Goal: Task Accomplishment & Management: Manage account settings

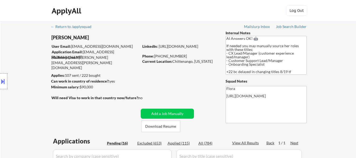
select select ""pending""
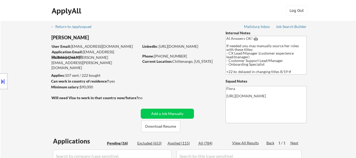
select select ""pending""
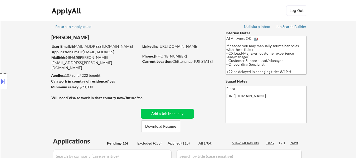
select select ""pending""
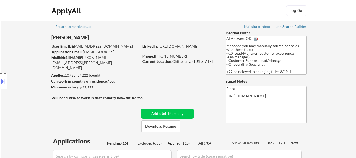
select select ""pending""
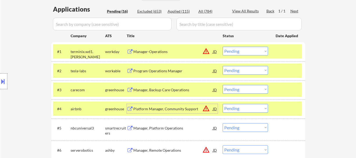
click at [244, 71] on select "Choose an option... Pending Applied Excluded (Questions) Excluded (Expired) Exc…" at bounding box center [245, 70] width 45 height 9
click at [223, 66] on select "Choose an option... Pending Applied Excluded (Questions) Excluded (Expired) Exc…" at bounding box center [245, 70] width 45 height 9
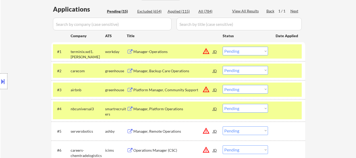
click at [240, 71] on select "Choose an option... Pending Applied Excluded (Questions) Excluded (Expired) Exc…" at bounding box center [245, 70] width 45 height 9
click at [223, 66] on select "Choose an option... Pending Applied Excluded (Questions) Excluded (Expired) Exc…" at bounding box center [245, 70] width 45 height 9
select select ""pending""
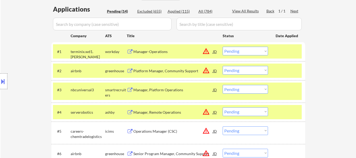
click at [295, 91] on div at bounding box center [286, 89] width 23 height 9
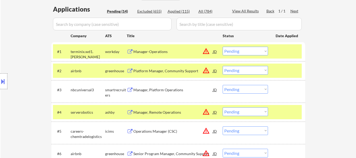
click at [281, 112] on div at bounding box center [286, 111] width 23 height 9
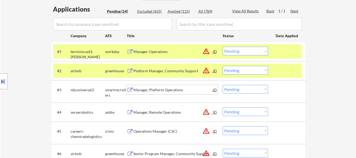
click at [160, 90] on div "Manager, Platform Operations" at bounding box center [173, 89] width 80 height 5
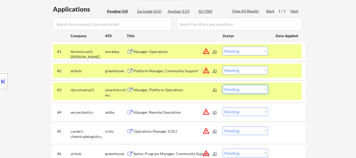
click at [245, 90] on select "Choose an option... Pending Applied Excluded (Questions) Excluded (Expired) Exc…" at bounding box center [245, 89] width 45 height 9
click at [223, 85] on select "Choose an option... Pending Applied Excluded (Questions) Excluded (Expired) Exc…" at bounding box center [245, 89] width 45 height 9
select select ""pending""
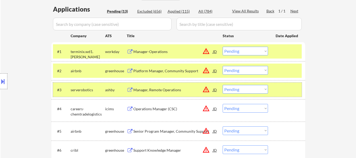
click at [280, 89] on div at bounding box center [286, 89] width 23 height 9
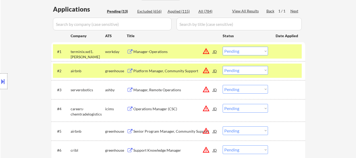
click at [154, 90] on div "Manager, Remote Operations" at bounding box center [173, 89] width 80 height 5
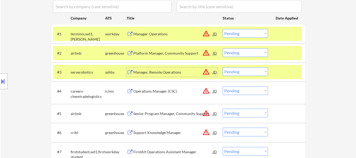
scroll to position [158, 0]
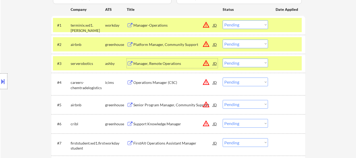
click at [162, 83] on div "Operations Manager (CSC)" at bounding box center [173, 82] width 80 height 5
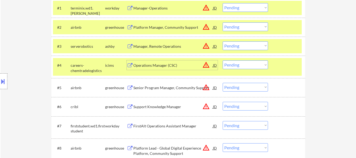
scroll to position [184, 0]
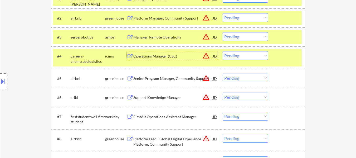
click at [164, 78] on div "Senior Program Manager, Community Support" at bounding box center [173, 78] width 80 height 5
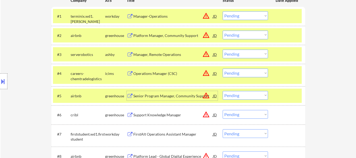
scroll to position [158, 0]
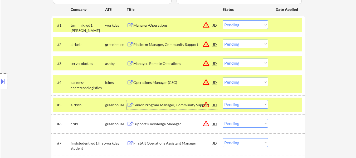
click at [171, 105] on div "Senior Program Manager, Community Support" at bounding box center [173, 104] width 80 height 5
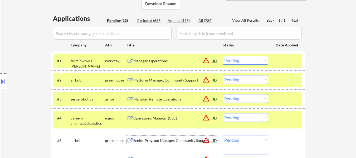
scroll to position [132, 0]
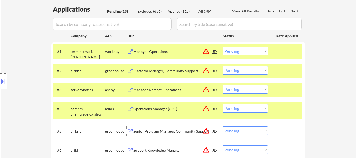
click at [164, 52] on div "Manager-Operations" at bounding box center [173, 51] width 80 height 5
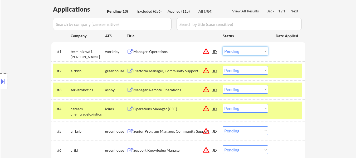
click at [256, 50] on select "Choose an option... Pending Applied Excluded (Questions) Excluded (Expired) Exc…" at bounding box center [245, 51] width 45 height 9
click at [223, 47] on select "Choose an option... Pending Applied Excluded (Questions) Excluded (Expired) Exc…" at bounding box center [245, 51] width 45 height 9
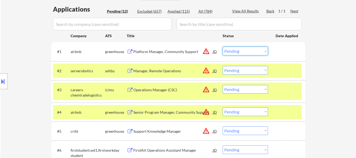
click at [259, 47] on select "Choose an option... Pending Applied Excluded (Questions) Excluded (Expired) Exc…" at bounding box center [245, 51] width 45 height 9
click at [223, 47] on select "Choose an option... Pending Applied Excluded (Questions) Excluded (Expired) Exc…" at bounding box center [245, 51] width 45 height 9
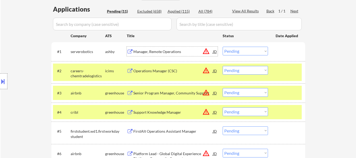
click at [164, 53] on div "Manager, Remote Operations" at bounding box center [173, 51] width 80 height 5
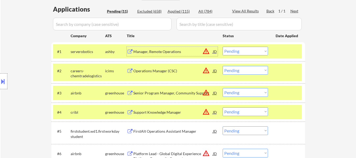
click at [240, 50] on select "Choose an option... Pending Applied Excluded (Questions) Excluded (Expired) Exc…" at bounding box center [245, 51] width 45 height 9
click at [223, 47] on select "Choose an option... Pending Applied Excluded (Questions) Excluded (Expired) Exc…" at bounding box center [245, 51] width 45 height 9
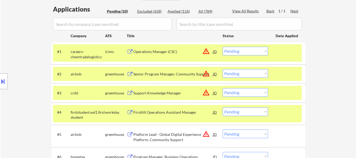
click at [251, 51] on select "Choose an option... Pending Applied Excluded (Questions) Excluded (Expired) Exc…" at bounding box center [245, 51] width 45 height 9
click at [223, 47] on select "Choose an option... Pending Applied Excluded (Questions) Excluded (Expired) Exc…" at bounding box center [245, 51] width 45 height 9
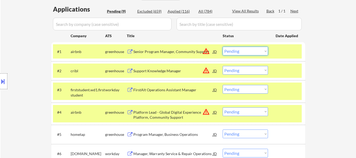
click at [240, 50] on select "Choose an option... Pending Applied Excluded (Questions) Excluded (Expired) Exc…" at bounding box center [245, 51] width 45 height 9
click at [223, 47] on select "Choose an option... Pending Applied Excluded (Questions) Excluded (Expired) Exc…" at bounding box center [245, 51] width 45 height 9
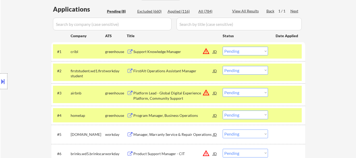
click at [285, 53] on div at bounding box center [286, 51] width 23 height 9
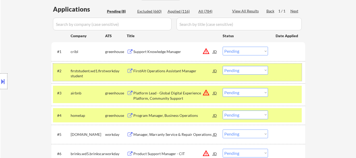
drag, startPoint x: 284, startPoint y: 71, endPoint x: 284, endPoint y: 80, distance: 9.0
click at [284, 71] on div at bounding box center [286, 70] width 23 height 9
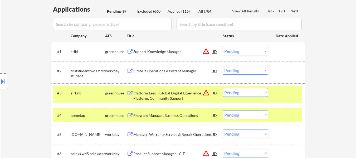
click at [282, 92] on div at bounding box center [286, 92] width 23 height 9
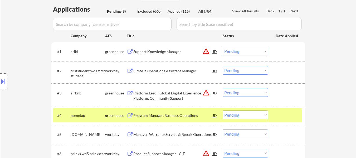
click at [284, 116] on div at bounding box center [286, 114] width 23 height 9
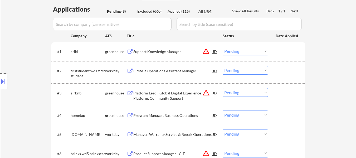
click at [151, 51] on div "Support Knowledge Manager" at bounding box center [173, 51] width 80 height 5
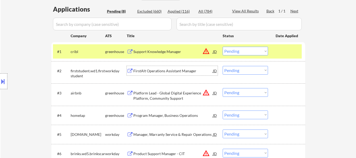
click at [193, 75] on div "FirstAlt Operations Assistant Manager" at bounding box center [173, 70] width 80 height 9
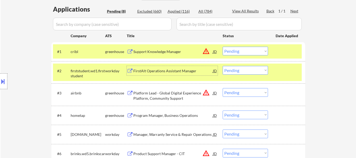
click at [166, 94] on div "Platform Lead - Global Digital Experience Platform, Community Support" at bounding box center [173, 95] width 80 height 10
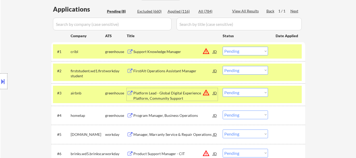
click at [165, 114] on div "Program Manager, Business Operations" at bounding box center [173, 115] width 80 height 5
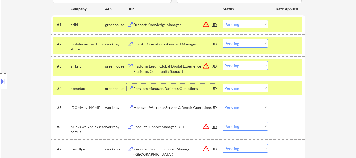
scroll to position [184, 0]
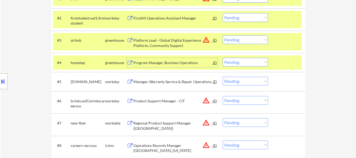
click at [173, 80] on div "Manager, Warranty Service & Repair Operations" at bounding box center [173, 81] width 80 height 5
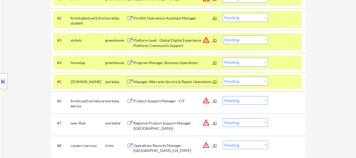
click at [180, 108] on div "#6 brinks.wd5.brinkscareersus workday Product Support Manager - CIT JD warning_…" at bounding box center [177, 101] width 249 height 17
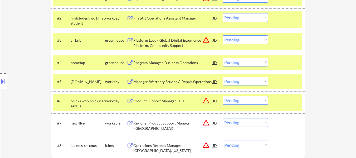
click at [168, 123] on div "Regional Product Support Manager (Western Region)" at bounding box center [173, 125] width 80 height 10
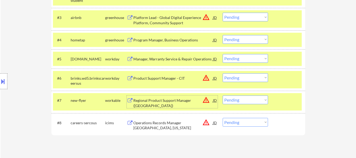
scroll to position [237, 0]
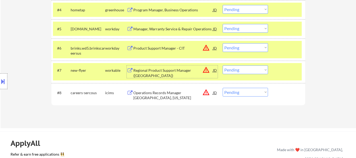
click at [183, 96] on div "Operations Records Manager Portsmouth, New Hampshire" at bounding box center [173, 95] width 80 height 10
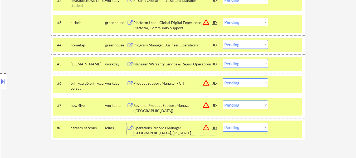
scroll to position [158, 0]
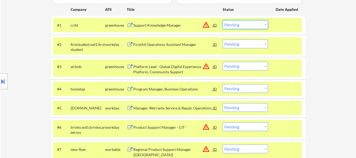
click at [258, 21] on select "Choose an option... Pending Applied Excluded (Questions) Excluded (Expired) Exc…" at bounding box center [245, 24] width 45 height 9
click at [223, 20] on select "Choose an option... Pending Applied Excluded (Questions) Excluded (Expired) Exc…" at bounding box center [245, 24] width 45 height 9
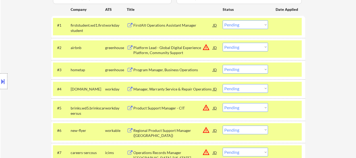
click at [236, 23] on select "Choose an option... Pending Applied Excluded (Questions) Excluded (Expired) Exc…" at bounding box center [245, 24] width 45 height 9
click at [223, 20] on select "Choose an option... Pending Applied Excluded (Questions) Excluded (Expired) Exc…" at bounding box center [245, 24] width 45 height 9
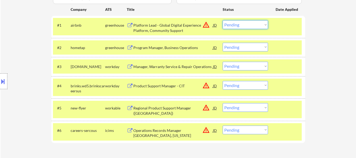
click at [261, 22] on select "Choose an option... Pending Applied Excluded (Questions) Excluded (Expired) Exc…" at bounding box center [245, 24] width 45 height 9
click at [223, 20] on select "Choose an option... Pending Applied Excluded (Questions) Excluded (Expired) Exc…" at bounding box center [245, 24] width 45 height 9
select select ""pending""
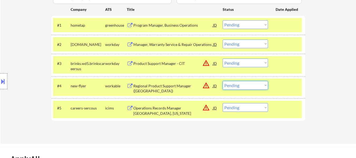
click at [249, 86] on select "Choose an option... Pending Applied Excluded (Questions) Excluded (Expired) Exc…" at bounding box center [245, 85] width 45 height 9
click at [223, 81] on select "Choose an option... Pending Applied Excluded (Questions) Excluded (Expired) Exc…" at bounding box center [245, 85] width 45 height 9
select select ""pending""
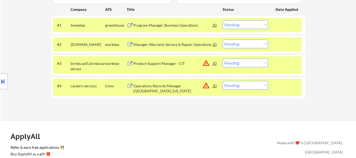
click at [288, 45] on div at bounding box center [286, 43] width 23 height 9
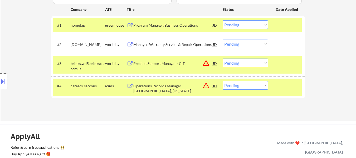
click at [286, 70] on div "#3 brinks.wd5.brinkscareersus workday Product Support Manager - CIT JD warning_…" at bounding box center [177, 64] width 249 height 17
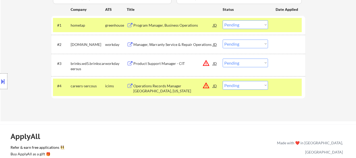
click at [283, 88] on div at bounding box center [286, 85] width 23 height 9
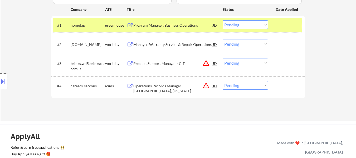
click at [291, 21] on div at bounding box center [286, 24] width 23 height 9
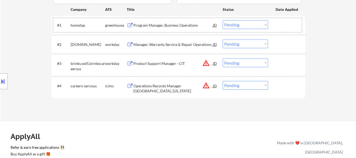
click at [252, 24] on select "Choose an option... Pending Applied Excluded (Questions) Excluded (Expired) Exc…" at bounding box center [245, 24] width 45 height 9
click at [223, 20] on select "Choose an option... Pending Applied Excluded (Questions) Excluded (Expired) Exc…" at bounding box center [245, 24] width 45 height 9
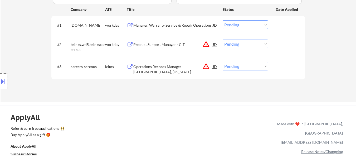
click at [246, 24] on select "Choose an option... Pending Applied Excluded (Questions) Excluded (Expired) Exc…" at bounding box center [245, 24] width 45 height 9
click at [223, 20] on select "Choose an option... Pending Applied Excluded (Questions) Excluded (Expired) Exc…" at bounding box center [245, 24] width 45 height 9
select select ""pending""
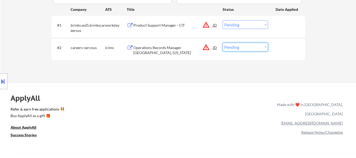
click at [246, 46] on select "Choose an option... Pending Applied Excluded (Questions) Excluded (Expired) Exc…" at bounding box center [245, 47] width 45 height 9
select select ""excluded__location_""
click at [223, 43] on select "Choose an option... Pending Applied Excluded (Questions) Excluded (Expired) Exc…" at bounding box center [245, 47] width 45 height 9
click at [154, 23] on div "Product Support Manager - CIT" at bounding box center [173, 25] width 80 height 5
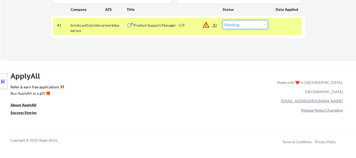
click at [260, 23] on select "Choose an option... Pending Applied Excluded (Questions) Excluded (Expired) Exc…" at bounding box center [245, 24] width 45 height 9
select select ""excluded__bad_match_""
click at [223, 20] on select "Choose an option... Pending Applied Excluded (Questions) Excluded (Expired) Exc…" at bounding box center [245, 24] width 45 height 9
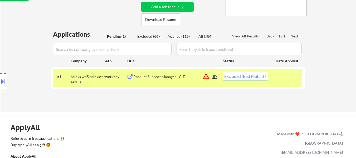
scroll to position [105, 0]
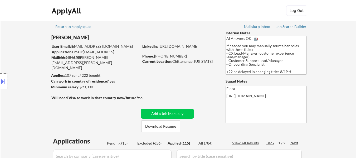
select select ""applied""
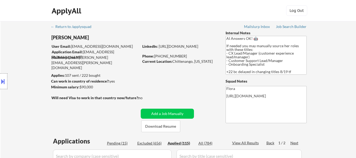
select select ""applied""
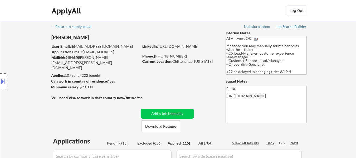
select select ""applied""
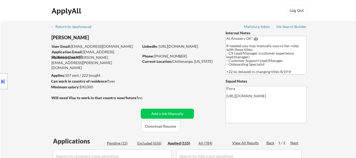
select select ""applied""
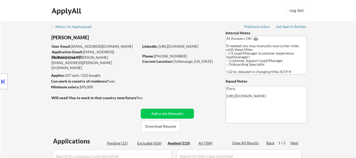
select select ""applied""
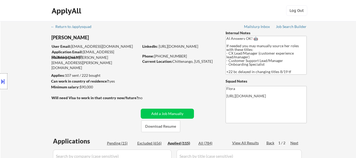
select select ""applied""
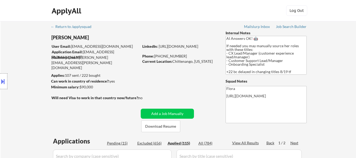
select select ""applied""
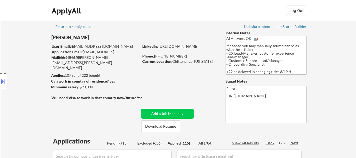
select select ""applied""
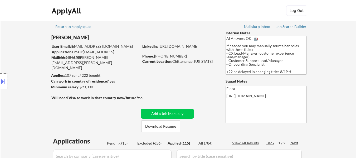
select select ""applied""
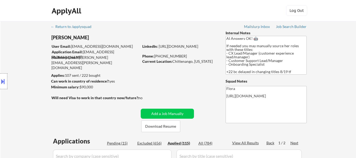
select select ""applied""
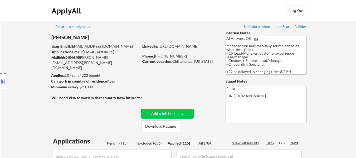
select select ""applied""
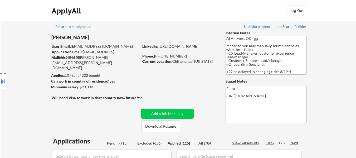
select select ""applied""
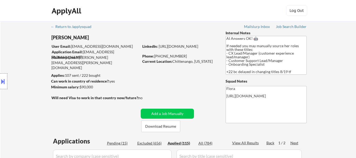
select select ""applied""
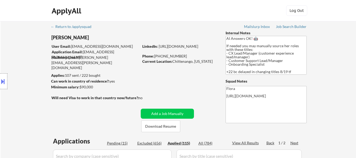
select select ""applied""
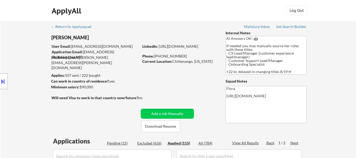
select select ""applied""
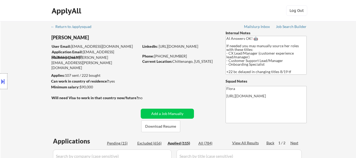
select select ""applied""
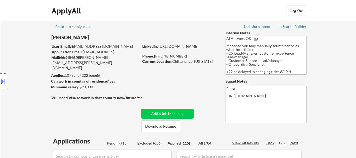
select select ""applied""
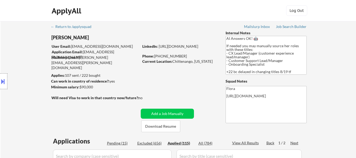
select select ""applied""
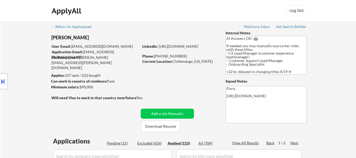
select select ""applied""
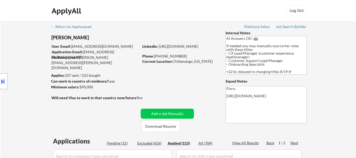
select select ""applied""
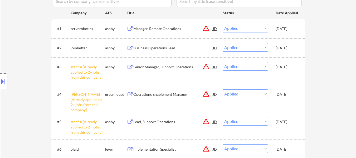
scroll to position [105, 0]
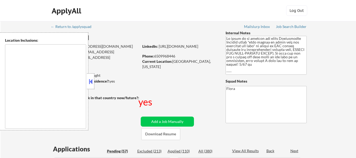
select select ""pending""
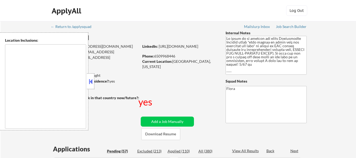
select select ""pending""
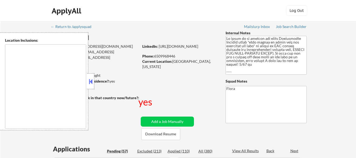
select select ""pending""
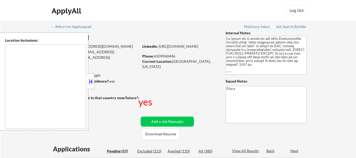
select select ""pending""
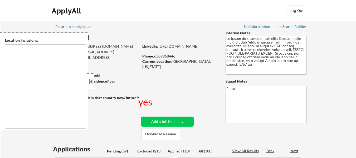
select select ""pending""
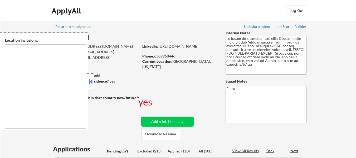
select select ""pending""
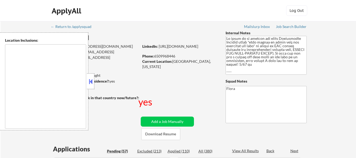
select select ""pending""
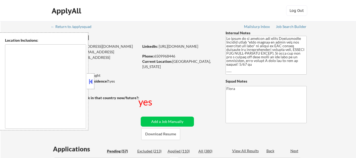
select select ""pending""
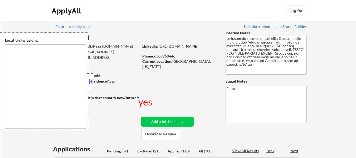
select select ""pending""
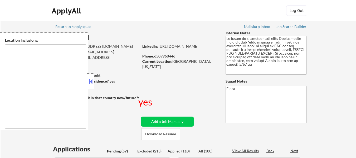
select select ""pending""
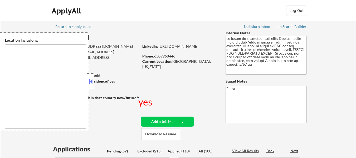
select select ""pending""
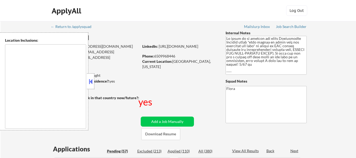
select select ""pending""
click at [89, 81] on button at bounding box center [91, 81] width 6 height 8
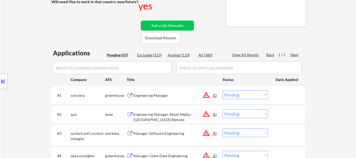
scroll to position [105, 0]
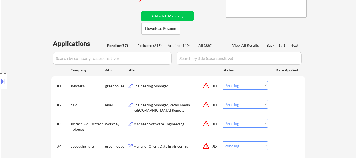
click at [150, 84] on div "Engineering Manager" at bounding box center [173, 85] width 80 height 5
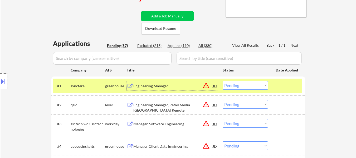
click at [180, 108] on div "Engineering Manager, Retail Media - US Remote" at bounding box center [173, 104] width 80 height 9
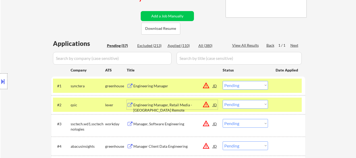
click at [174, 123] on div "Manager, Software Engineering" at bounding box center [173, 123] width 80 height 5
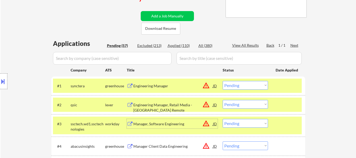
click at [172, 145] on div "Manager Client Data Engineering" at bounding box center [173, 146] width 80 height 5
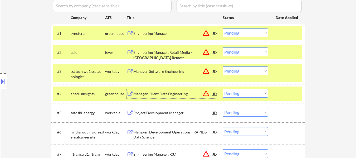
scroll to position [158, 0]
click at [154, 115] on div "Project Development Manager" at bounding box center [173, 111] width 80 height 9
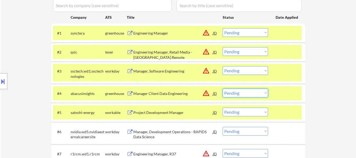
click at [235, 93] on select "Choose an option... Pending Applied Excluded (Questions) Excluded (Expired) Exc…" at bounding box center [245, 92] width 45 height 9
click at [223, 88] on select "Choose an option... Pending Applied Excluded (Questions) Excluded (Expired) Exc…" at bounding box center [245, 92] width 45 height 9
select select ""pending""
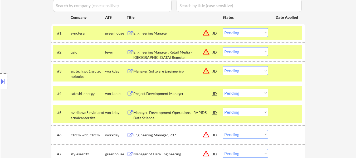
click at [289, 109] on div at bounding box center [286, 111] width 23 height 9
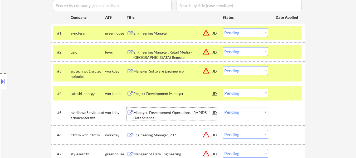
click at [165, 113] on div "Manager, Development Operations - RAPIDS Data Science" at bounding box center [173, 115] width 80 height 10
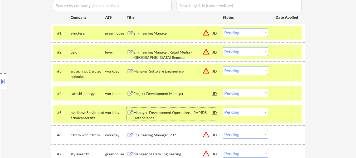
click at [252, 113] on select "Choose an option... Pending Applied Excluded (Questions) Excluded (Expired) Exc…" at bounding box center [245, 111] width 45 height 9
click at [223, 107] on select "Choose an option... Pending Applied Excluded (Questions) Excluded (Expired) Exc…" at bounding box center [245, 111] width 45 height 9
select select ""pending""
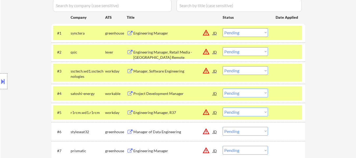
click at [288, 112] on div at bounding box center [286, 111] width 23 height 9
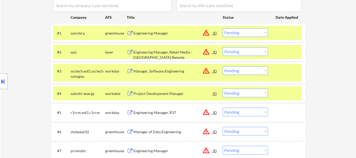
click at [163, 111] on div "Engineering Manager, R37" at bounding box center [173, 112] width 80 height 5
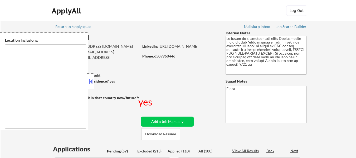
click at [93, 82] on button at bounding box center [91, 81] width 6 height 8
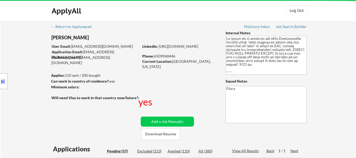
select select ""pending""
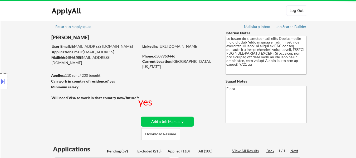
select select ""pending""
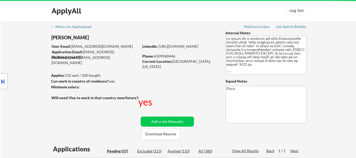
select select ""pending""
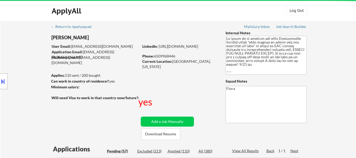
select select ""pending""
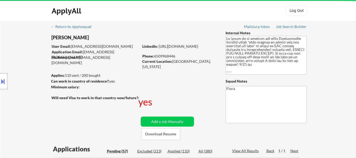
select select ""pending""
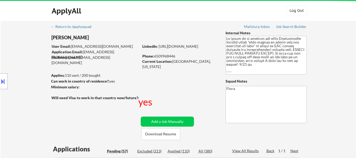
select select ""pending""
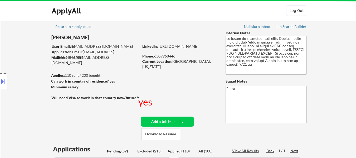
select select ""pending""
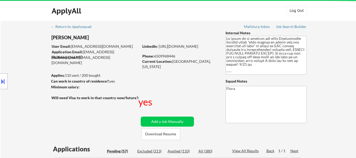
select select ""pending""
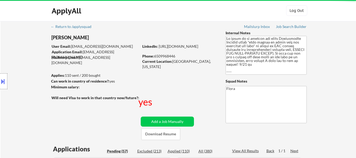
select select ""pending""
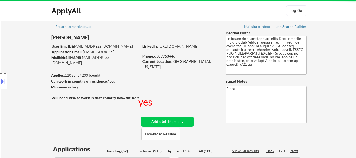
select select ""pending""
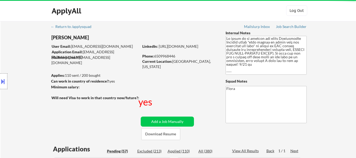
select select ""pending""
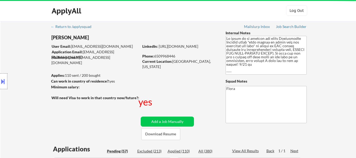
select select ""pending""
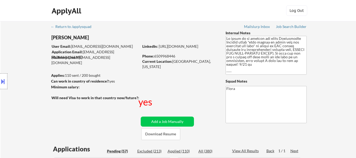
scroll to position [79, 0]
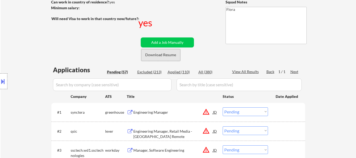
click at [158, 54] on button "Download Resume" at bounding box center [160, 55] width 39 height 12
click at [180, 70] on div "Applied (110)" at bounding box center [180, 71] width 26 height 5
select select ""applied""
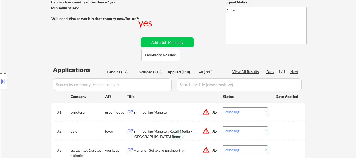
select select ""applied""
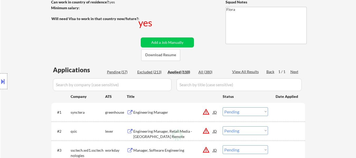
select select ""applied""
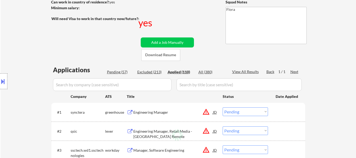
select select ""applied""
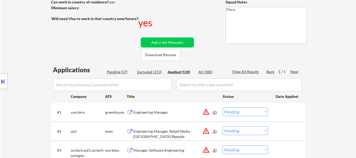
select select ""applied""
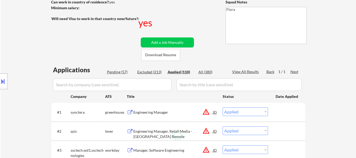
select select ""applied""
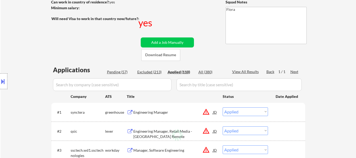
select select ""applied""
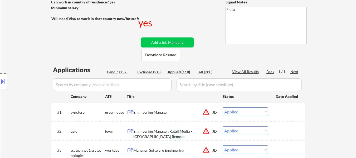
select select ""applied""
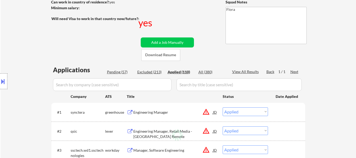
select select ""applied""
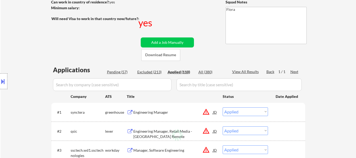
select select ""applied""
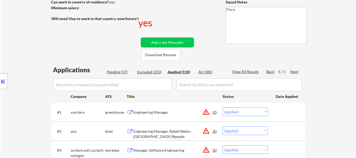
select select ""applied""
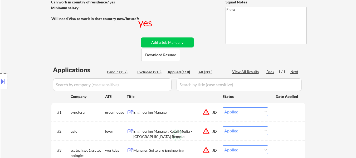
select select ""applied""
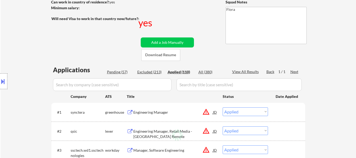
select select ""applied""
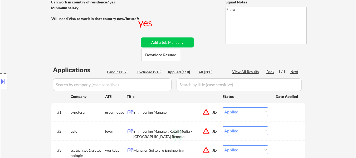
select select ""applied""
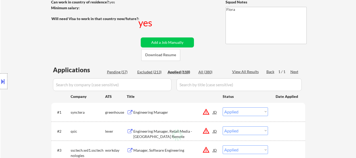
select select ""applied""
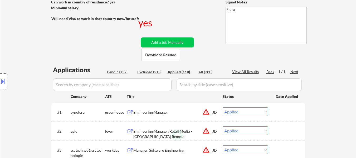
select select ""applied""
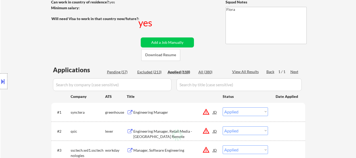
select select ""applied""
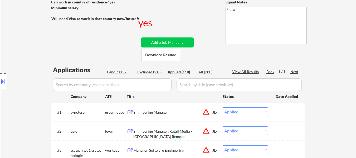
select select ""applied""
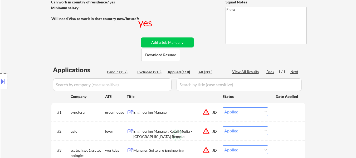
select select ""applied""
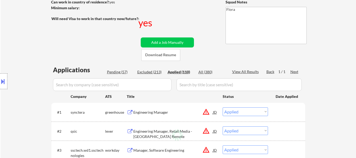
select select ""applied""
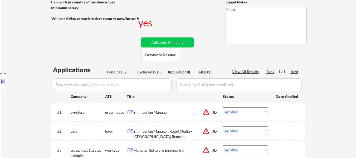
select select ""applied""
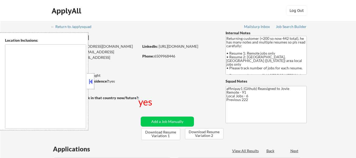
type textarea "[GEOGRAPHIC_DATA], [GEOGRAPHIC_DATA] [GEOGRAPHIC_DATA], [GEOGRAPHIC_DATA] [GEOG…"
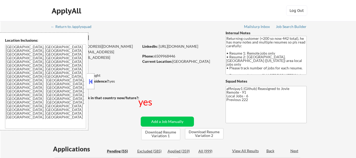
select select ""pending""
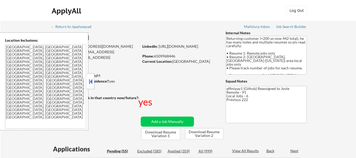
select select ""pending""
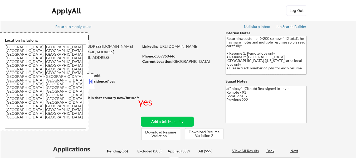
select select ""pending""
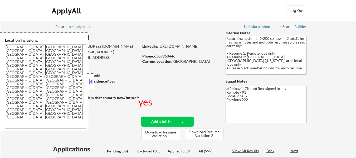
select select ""pending""
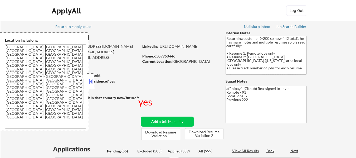
select select ""pending""
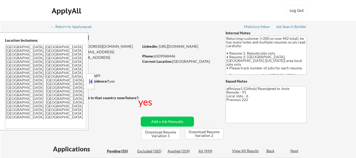
select select ""pending""
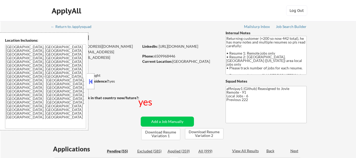
select select ""pending""
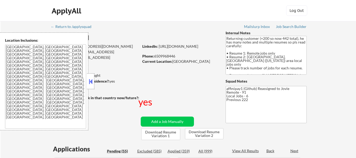
select select ""pending""
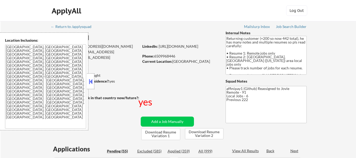
select select ""pending""
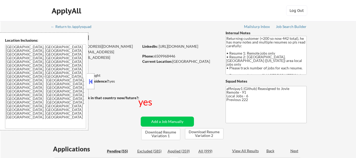
select select ""pending""
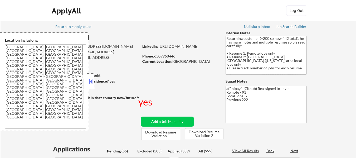
select select ""pending""
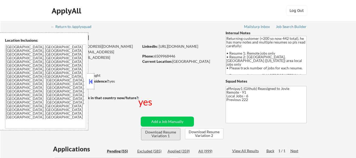
click at [164, 138] on button "Download Resume Variation 1" at bounding box center [160, 134] width 39 height 12
click at [92, 84] on button at bounding box center [91, 81] width 6 height 8
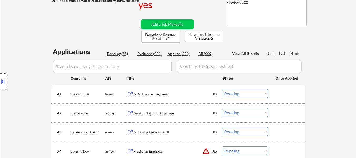
scroll to position [105, 0]
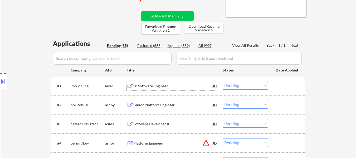
click at [159, 87] on div "Sr. Software Engineer" at bounding box center [173, 85] width 80 height 5
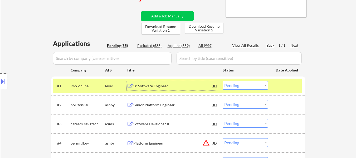
click at [179, 107] on div "Senior Platform Engineer" at bounding box center [173, 104] width 80 height 5
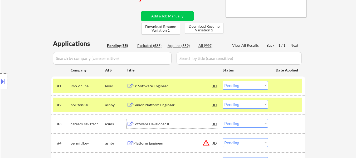
click at [154, 125] on div "Software Developer II" at bounding box center [173, 123] width 80 height 5
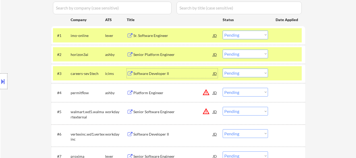
scroll to position [158, 0]
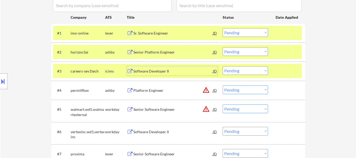
click at [170, 91] on div "Platform Engineer" at bounding box center [173, 90] width 80 height 5
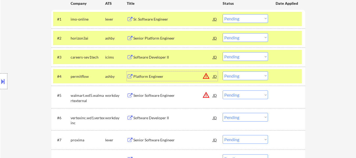
scroll to position [184, 0]
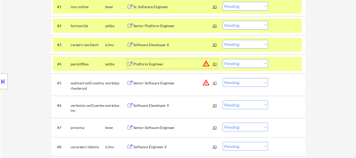
click at [233, 82] on select "Choose an option... Pending Applied Excluded (Questions) Excluded (Expired) Exc…" at bounding box center [245, 82] width 45 height 9
click at [223, 78] on select "Choose an option... Pending Applied Excluded (Questions) Excluded (Expired) Exc…" at bounding box center [245, 82] width 45 height 9
select select ""pending""
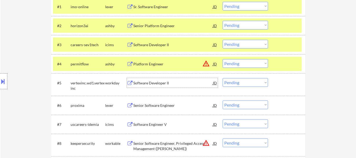
click at [166, 83] on div "Software Developer II" at bounding box center [173, 82] width 80 height 5
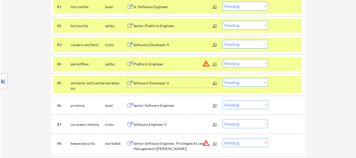
click at [255, 45] on select "Choose an option... Pending Applied Excluded (Questions) Excluded (Expired) Exc…" at bounding box center [245, 44] width 45 height 9
click at [223, 40] on select "Choose an option... Pending Applied Excluded (Questions) Excluded (Expired) Exc…" at bounding box center [245, 44] width 45 height 9
select select ""pending""
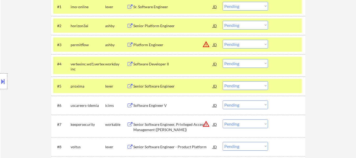
click at [289, 84] on div at bounding box center [286, 85] width 23 height 9
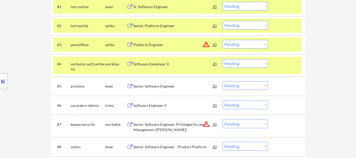
click at [159, 85] on div "Senior Software Engineer" at bounding box center [173, 85] width 80 height 5
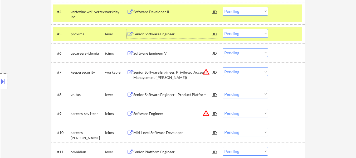
scroll to position [237, 0]
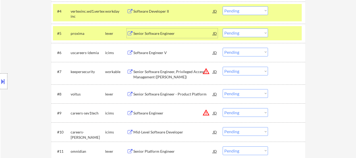
click at [161, 52] on div "Software Engineer V" at bounding box center [173, 52] width 80 height 5
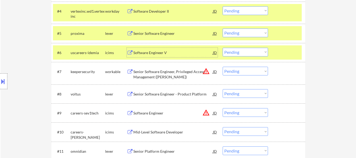
click at [148, 74] on div "Senior Software Engineer, Privileged Access Management (PAM)" at bounding box center [173, 74] width 80 height 10
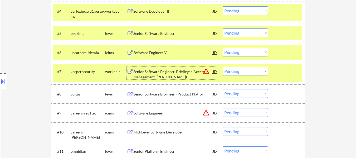
click at [175, 93] on div "Senior Software Engineer - Product Platform" at bounding box center [173, 93] width 80 height 5
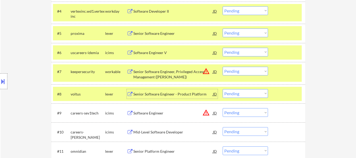
click at [165, 114] on div "Software Engineer" at bounding box center [173, 112] width 80 height 5
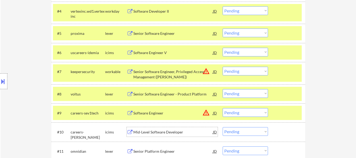
click at [169, 132] on div "Mid-Level Software Developer" at bounding box center [173, 131] width 80 height 5
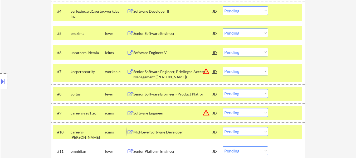
click at [254, 53] on select "Choose an option... Pending Applied Excluded (Questions) Excluded (Expired) Exc…" at bounding box center [245, 52] width 45 height 9
click at [223, 48] on select "Choose an option... Pending Applied Excluded (Questions) Excluded (Expired) Exc…" at bounding box center [245, 52] width 45 height 9
select select ""pending""
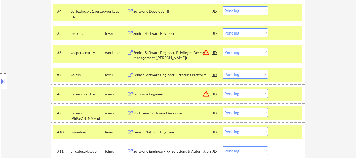
click at [294, 130] on div at bounding box center [286, 131] width 23 height 9
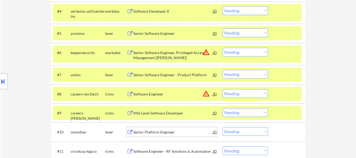
click at [166, 133] on div "Senior Platform Engineer" at bounding box center [173, 131] width 80 height 5
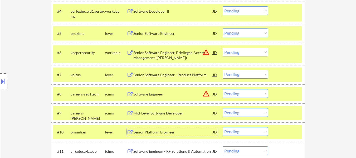
click at [238, 112] on select "Choose an option... Pending Applied Excluded (Questions) Excluded (Expired) Exc…" at bounding box center [245, 112] width 45 height 9
click at [223, 108] on select "Choose an option... Pending Applied Excluded (Questions) Excluded (Expired) Exc…" at bounding box center [245, 112] width 45 height 9
select select ""pending""
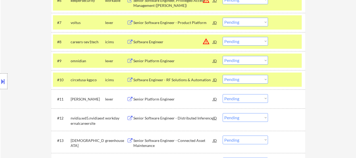
scroll to position [290, 0]
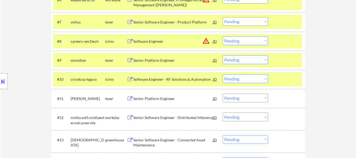
click at [286, 79] on div at bounding box center [286, 78] width 23 height 9
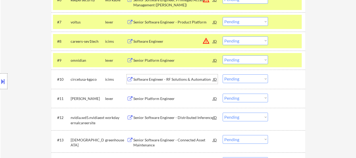
click at [166, 80] on div "Software Engineer - RF Solutions & Automation" at bounding box center [173, 79] width 80 height 5
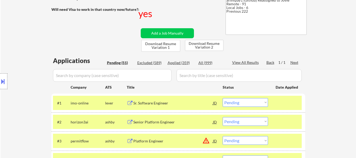
scroll to position [79, 0]
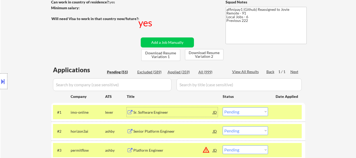
click at [150, 110] on div "Sr. Software Engineer" at bounding box center [173, 112] width 80 height 5
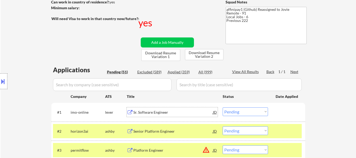
click at [257, 112] on select "Choose an option... Pending Applied Excluded (Questions) Excluded (Expired) Exc…" at bounding box center [245, 111] width 45 height 9
click at [223, 107] on select "Choose an option... Pending Applied Excluded (Questions) Excluded (Expired) Exc…" at bounding box center [245, 111] width 45 height 9
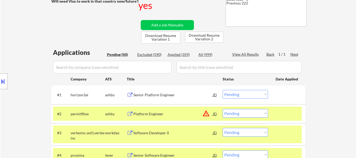
scroll to position [105, 0]
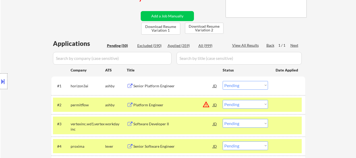
click at [247, 86] on select "Choose an option... Pending Applied Excluded (Questions) Excluded (Expired) Exc…" at bounding box center [245, 85] width 45 height 9
click at [223, 81] on select "Choose an option... Pending Applied Excluded (Questions) Excluded (Expired) Exc…" at bounding box center [245, 85] width 45 height 9
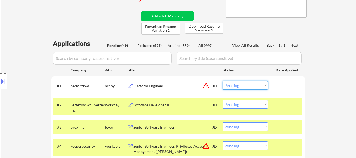
click at [255, 84] on select "Choose an option... Pending Applied Excluded (Questions) Excluded (Expired) Exc…" at bounding box center [245, 85] width 45 height 9
click at [223, 81] on select "Choose an option... Pending Applied Excluded (Questions) Excluded (Expired) Exc…" at bounding box center [245, 85] width 45 height 9
select select ""pending""
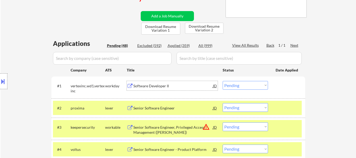
click at [156, 82] on div "Software Developer II" at bounding box center [173, 85] width 80 height 9
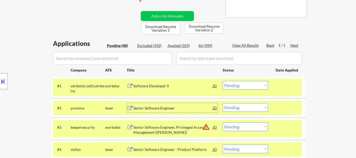
click at [166, 107] on div "Senior Software Engineer" at bounding box center [173, 107] width 80 height 5
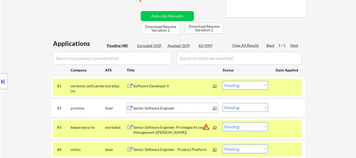
click at [246, 107] on select "Choose an option... Pending Applied Excluded (Questions) Excluded (Expired) Exc…" at bounding box center [245, 107] width 45 height 9
click at [223, 103] on select "Choose an option... Pending Applied Excluded (Questions) Excluded (Expired) Exc…" at bounding box center [245, 107] width 45 height 9
select select ""pending""
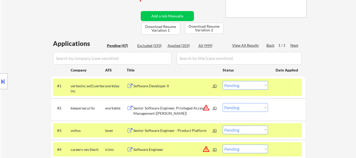
click at [280, 92] on div "#1 vertexinc.wd1.vertexinc workday Software Developer II JD warning_amber Choos…" at bounding box center [177, 86] width 249 height 17
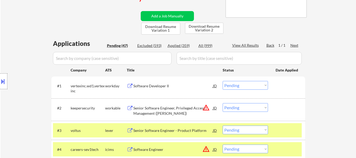
click at [286, 132] on div at bounding box center [286, 129] width 23 height 9
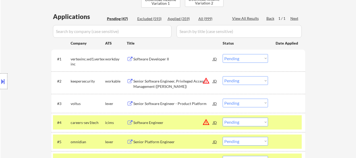
scroll to position [158, 0]
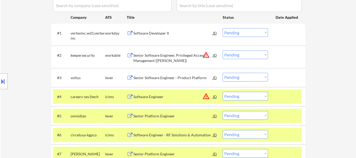
click at [281, 100] on div at bounding box center [286, 96] width 23 height 9
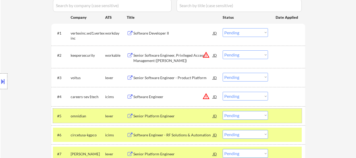
click at [288, 117] on div at bounding box center [286, 115] width 23 height 9
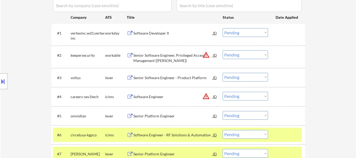
click at [287, 131] on div at bounding box center [286, 134] width 23 height 9
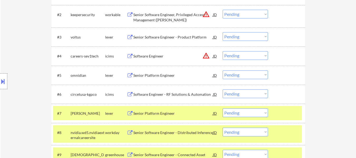
scroll to position [211, 0]
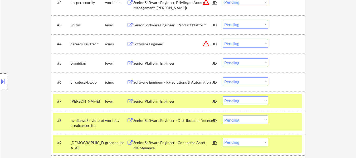
click at [285, 107] on div "#7 cherre lever Senior Platform Engineer JD warning_amber Choose an option... P…" at bounding box center [177, 101] width 249 height 14
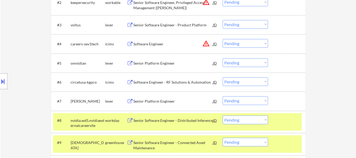
click at [288, 117] on div at bounding box center [286, 119] width 23 height 9
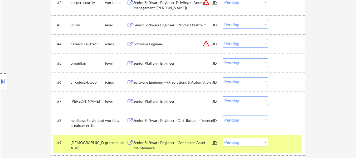
click at [288, 136] on div "#9 samsara greenhouse Senior Software Engineer - Connected Asset Maintenance JD…" at bounding box center [177, 143] width 249 height 17
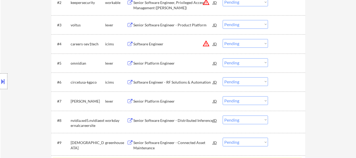
scroll to position [263, 0]
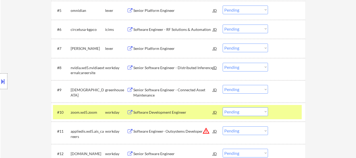
click at [281, 114] on div at bounding box center [286, 111] width 23 height 9
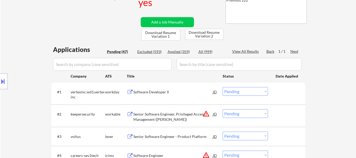
scroll to position [132, 0]
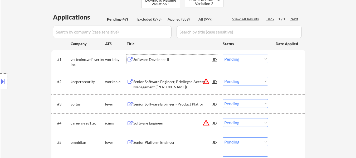
click at [158, 59] on div "Software Developer II" at bounding box center [173, 59] width 80 height 5
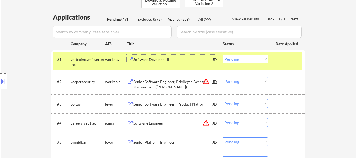
click at [175, 82] on div "Senior Software Engineer, Privileged Access Management (PAM)" at bounding box center [173, 84] width 80 height 10
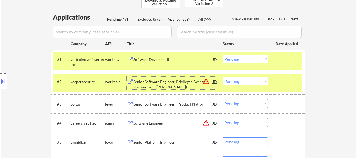
click at [172, 105] on div "Senior Software Engineer - Product Platform" at bounding box center [173, 103] width 80 height 5
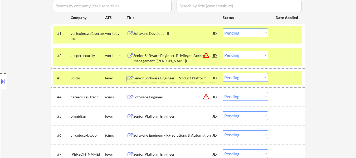
scroll to position [158, 0]
click at [162, 95] on div "Software Engineer" at bounding box center [173, 96] width 80 height 5
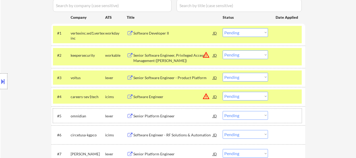
click at [171, 110] on div "#5 omnidian lever Senior Platform Engineer JD warning_amber Choose an option...…" at bounding box center [177, 115] width 249 height 14
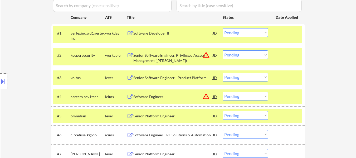
click at [281, 115] on div at bounding box center [286, 115] width 23 height 9
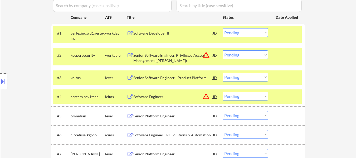
click at [159, 117] on div "Senior Platform Engineer" at bounding box center [173, 115] width 80 height 5
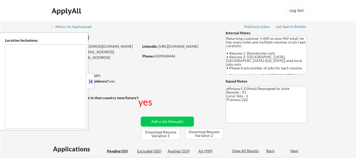
type textarea "[GEOGRAPHIC_DATA], [GEOGRAPHIC_DATA] [GEOGRAPHIC_DATA], [GEOGRAPHIC_DATA] [GEOG…"
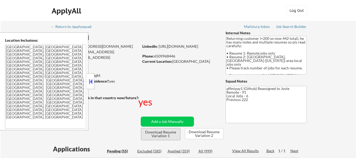
click at [165, 138] on button "Download Resume Variation 1" at bounding box center [160, 134] width 39 height 12
select select ""pending""
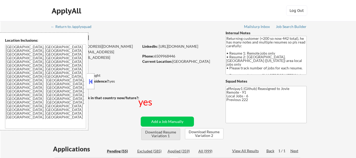
select select ""pending""
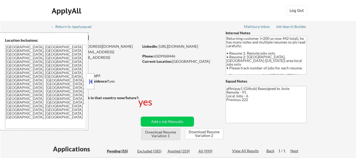
select select ""pending""
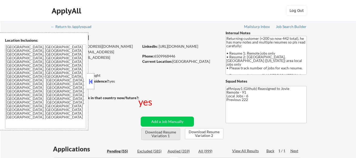
select select ""pending""
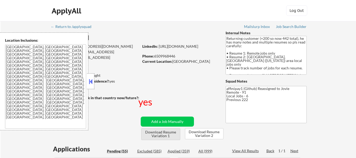
select select ""pending""
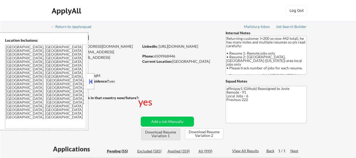
select select ""pending""
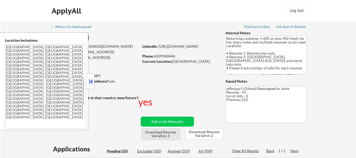
select select ""pending""
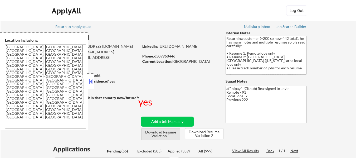
select select ""pending""
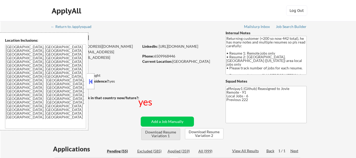
select select ""pending""
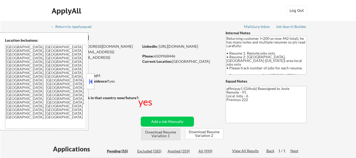
select select ""pending""
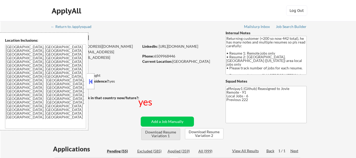
select select ""pending""
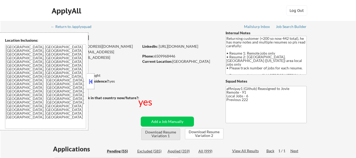
select select ""pending""
click at [182, 149] on div "Applied (359)" at bounding box center [180, 150] width 26 height 5
select select ""applied""
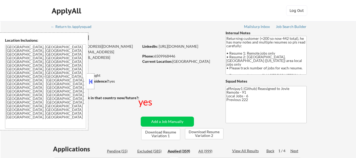
select select ""applied""
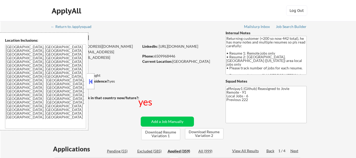
select select ""applied""
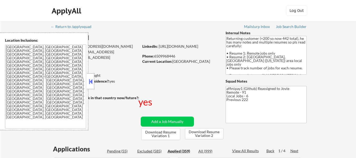
select select ""applied""
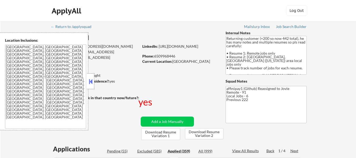
select select ""applied""
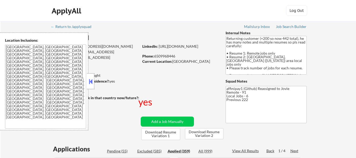
select select ""applied""
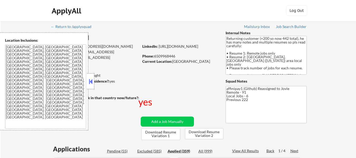
select select ""applied""
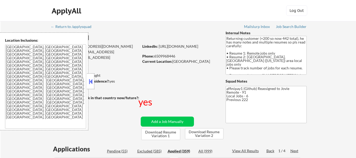
select select ""applied""
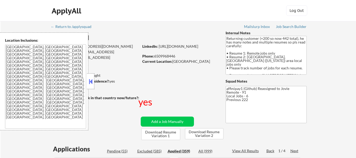
select select ""applied""
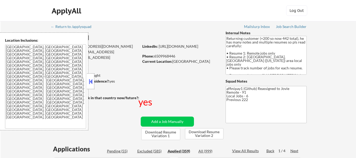
select select ""applied""
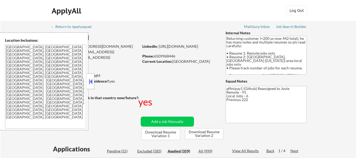
select select ""applied""
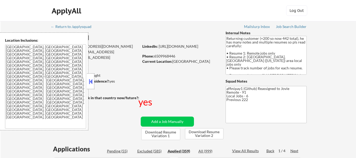
select select ""applied""
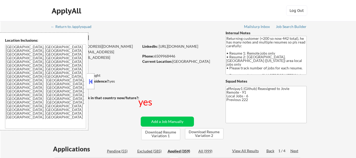
select select ""applied""
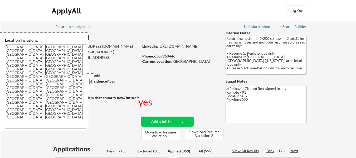
select select ""applied""
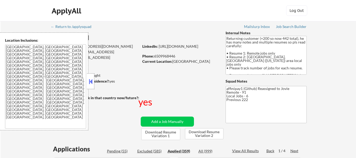
select select ""applied""
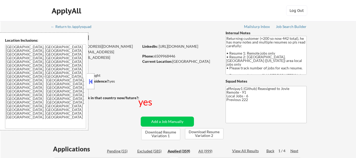
select select ""applied""
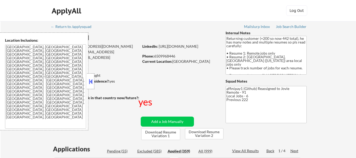
select select ""applied""
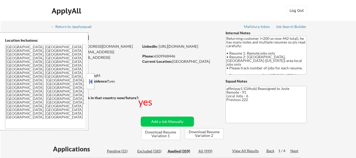
select select ""applied""
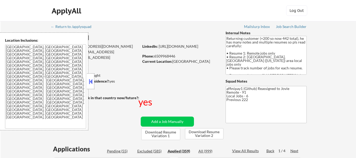
select select ""applied""
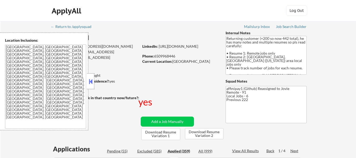
select select ""applied""
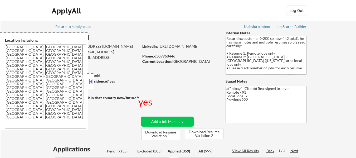
select select ""applied""
click at [93, 79] on button at bounding box center [91, 81] width 6 height 8
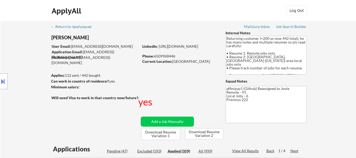
select select ""applied""
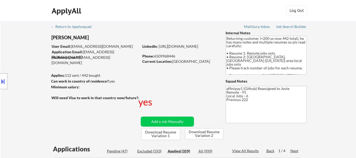
select select ""applied""
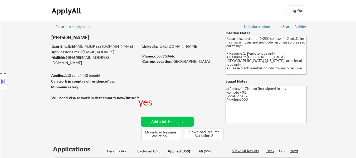
select select ""applied""
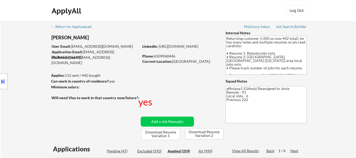
select select ""applied""
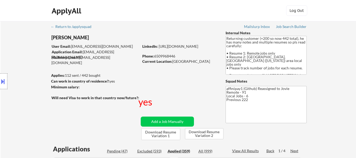
select select ""applied""
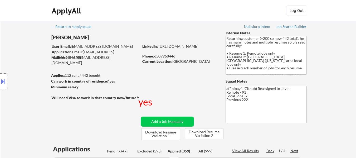
select select ""applied""
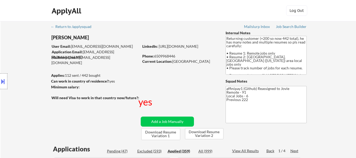
select select ""applied""
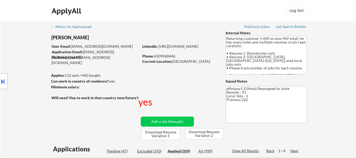
select select ""applied""
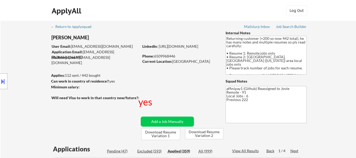
select select ""applied""
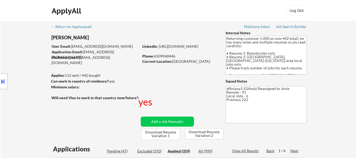
select select ""applied""
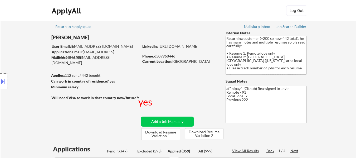
select select ""applied""
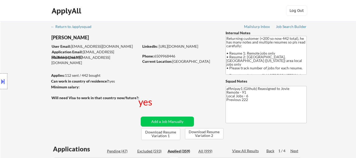
select select ""applied""
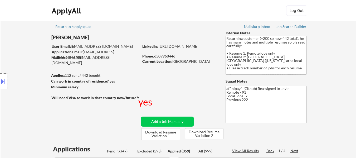
select select ""applied""
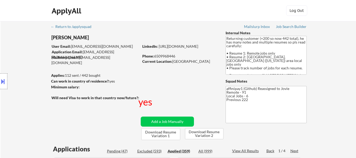
select select ""applied""
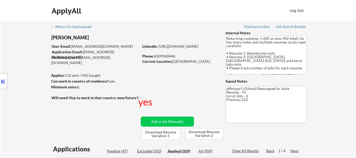
select select ""applied""
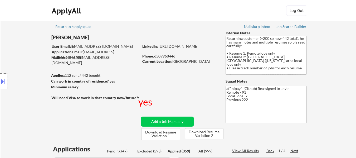
select select ""applied""
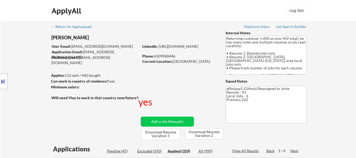
select select ""applied""
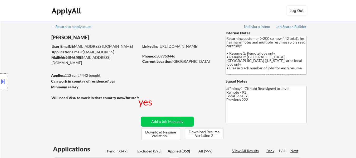
select select ""applied""
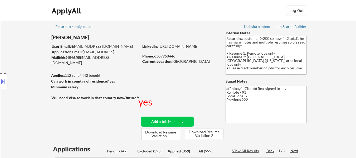
select select ""applied""
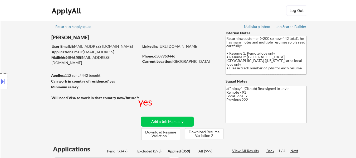
select select ""applied""
